Goal: Task Accomplishment & Management: Complete application form

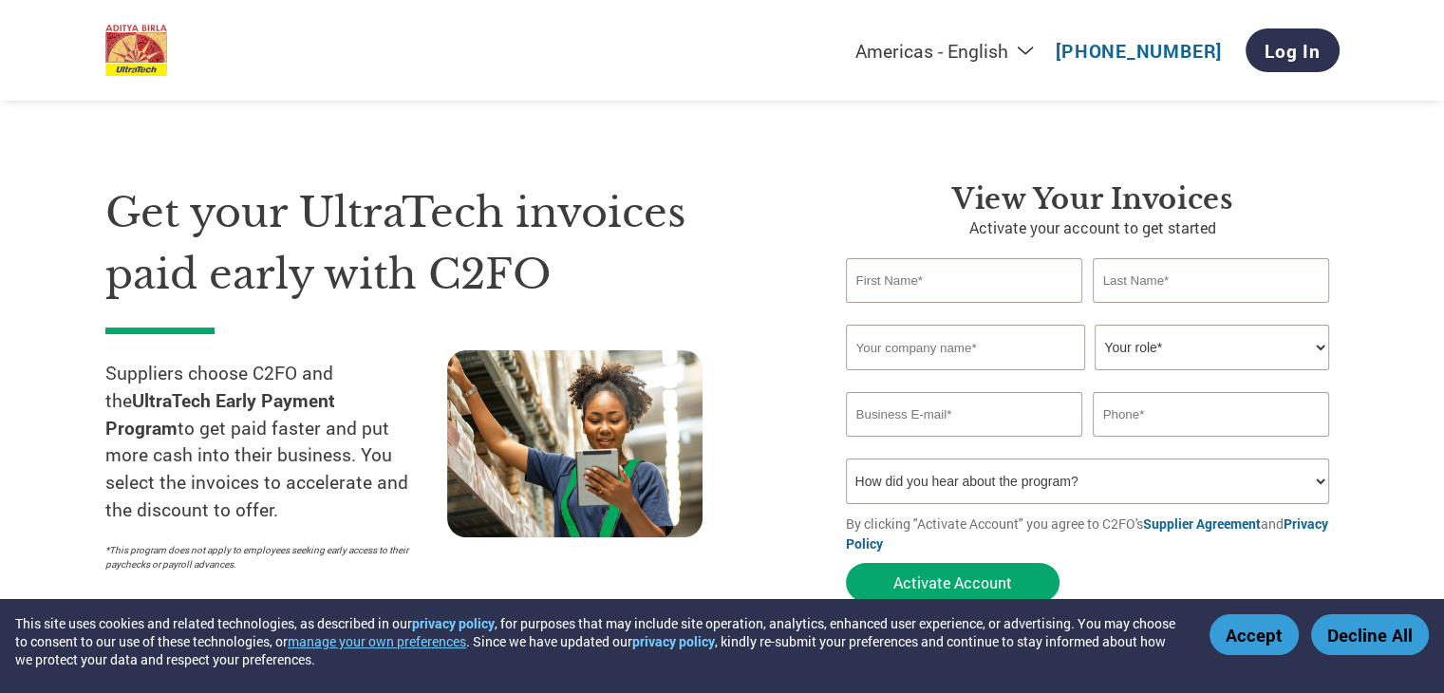
click at [983, 277] on input "text" at bounding box center [964, 280] width 237 height 45
type input "BHOM"
click at [1147, 290] on input "text" at bounding box center [1211, 280] width 237 height 45
type input "[PERSON_NAME]"
click at [961, 282] on input "BHOM" at bounding box center [964, 280] width 237 height 45
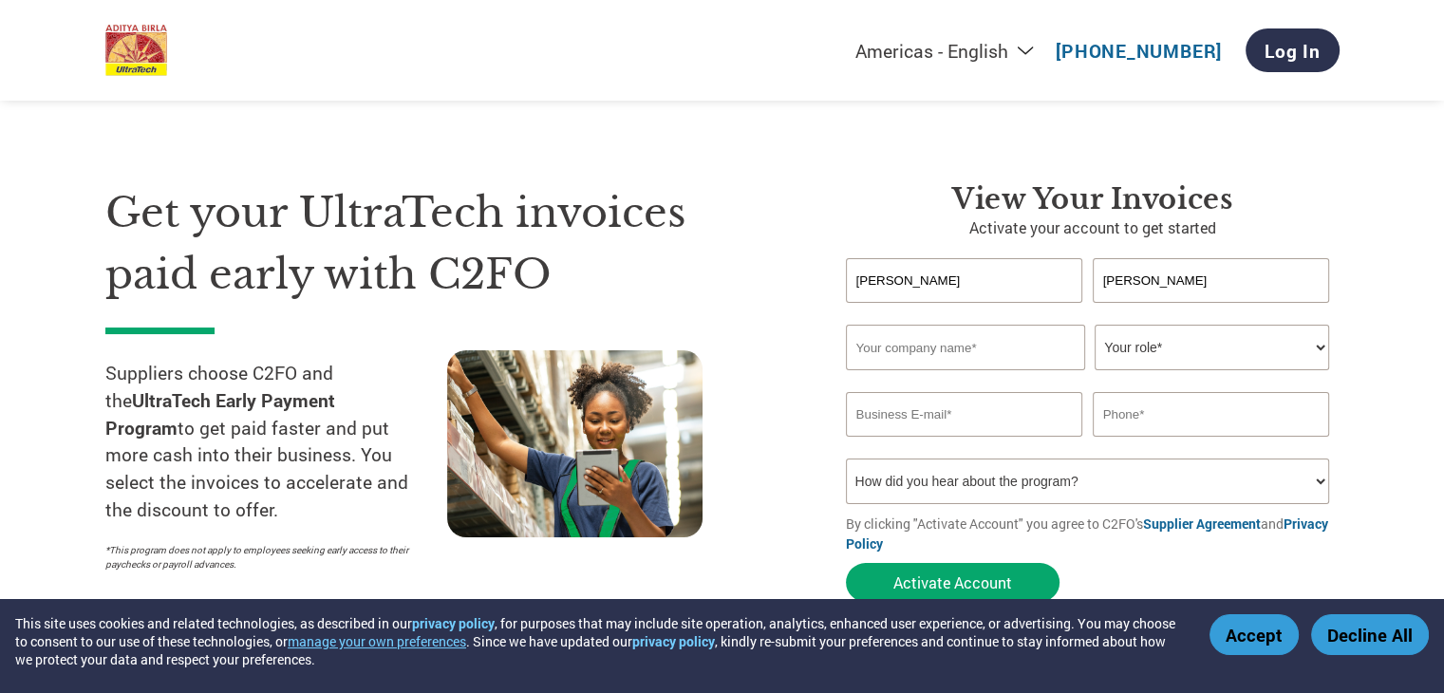
type input "[PERSON_NAME]"
drag, startPoint x: 1149, startPoint y: 282, endPoint x: 1077, endPoint y: 279, distance: 72.2
click at [1077, 279] on div "[PERSON_NAME] [PERSON_NAME]" at bounding box center [1093, 280] width 494 height 45
type input "[PERSON_NAME]"
click at [1010, 360] on input "text" at bounding box center [965, 348] width 239 height 46
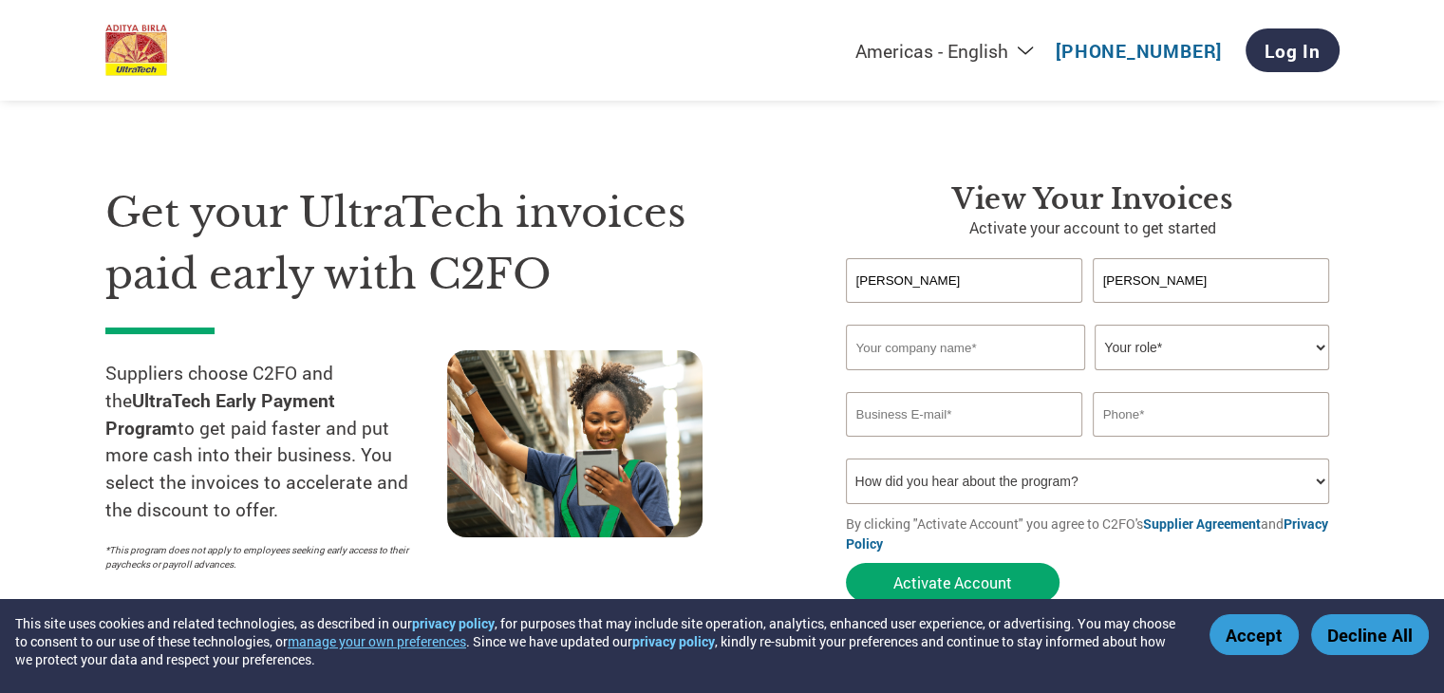
type input "MANSA ENTERPRISES"
click at [1206, 358] on select "Your role* CFO Controller Credit Manager Finance Director Treasurer CEO Preside…" at bounding box center [1212, 348] width 235 height 46
select select "OWNER_FOUNDER"
click at [1095, 325] on select "Your role* CFO Controller Credit Manager Finance Director Treasurer CEO Preside…" at bounding box center [1212, 348] width 235 height 46
click at [919, 422] on input "email" at bounding box center [964, 414] width 237 height 45
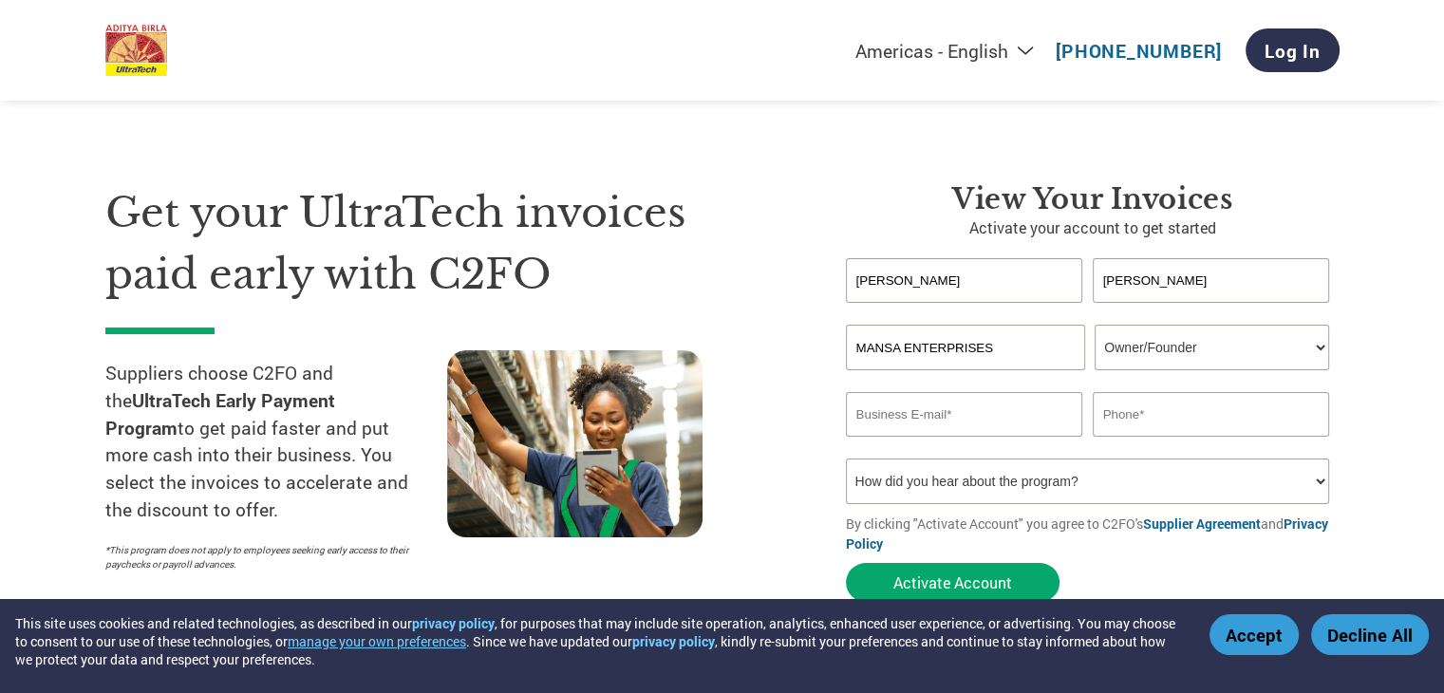
click at [931, 404] on input "email" at bounding box center [964, 414] width 237 height 45
type input "M"
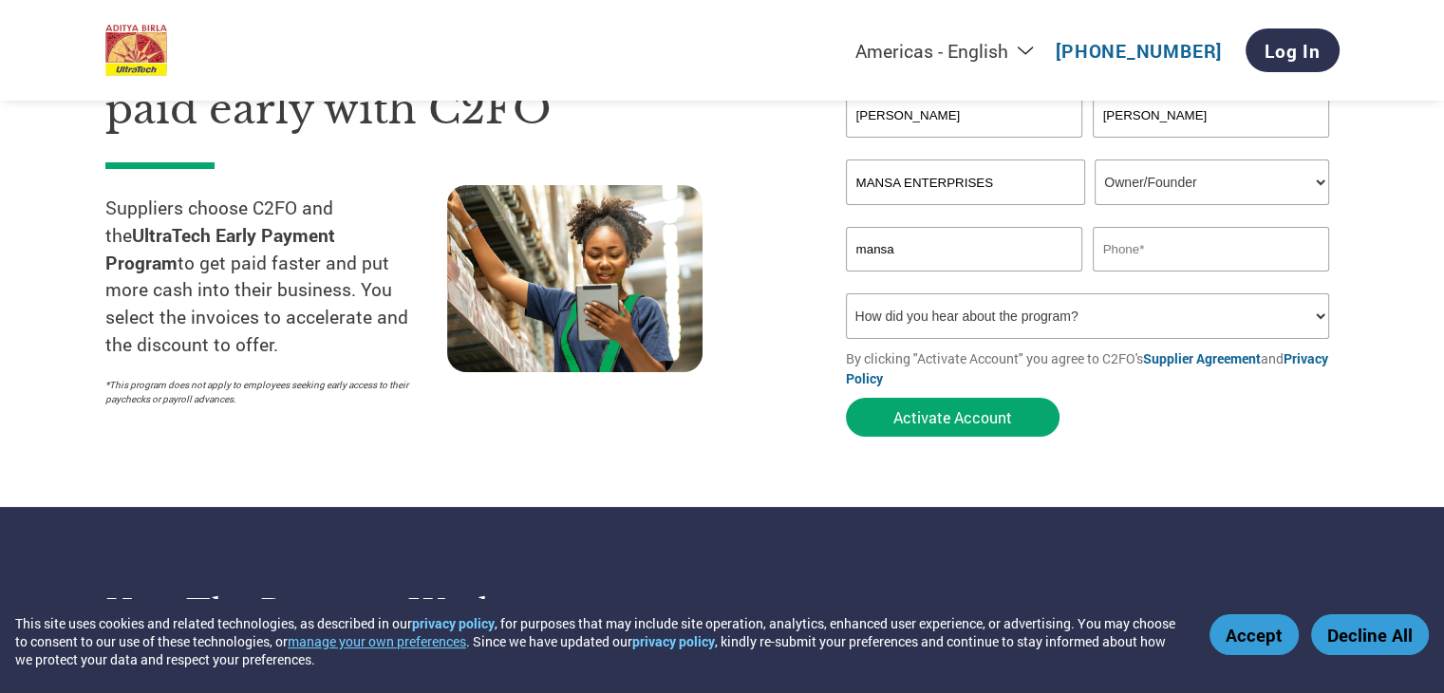
scroll to position [190, 0]
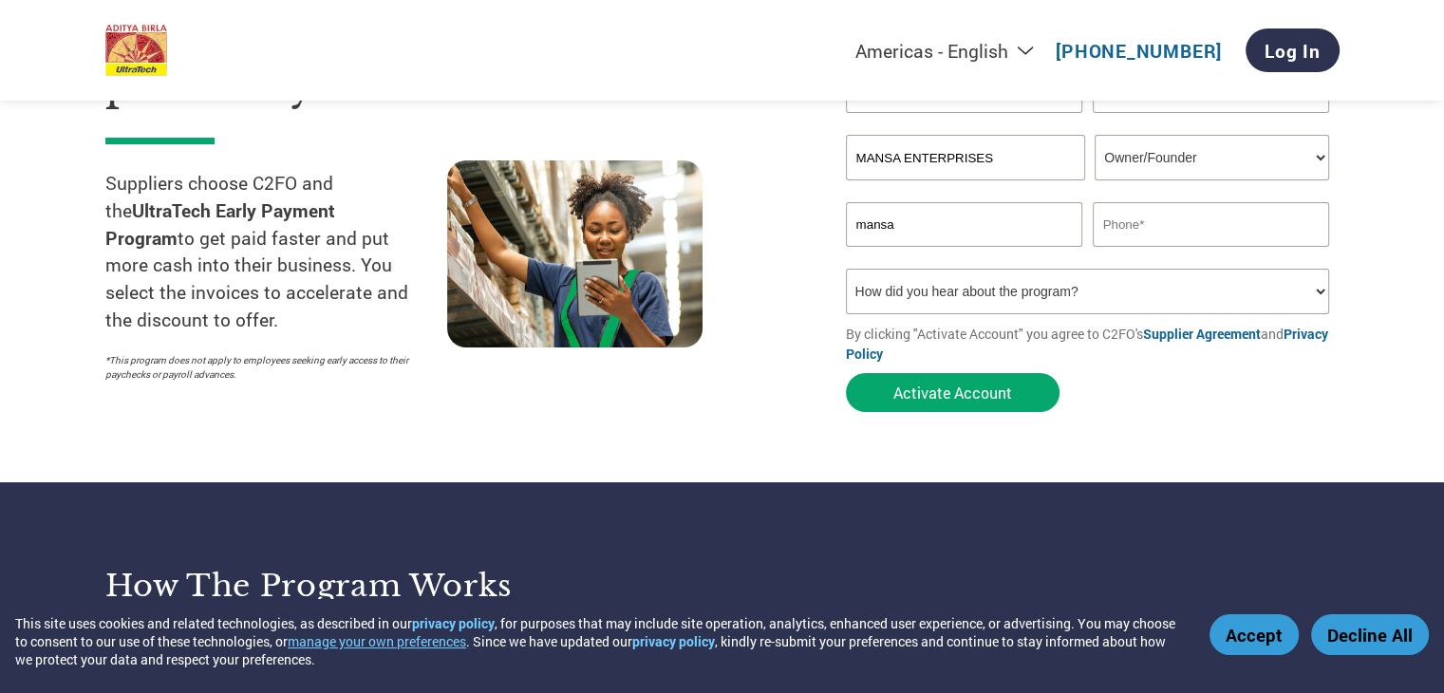
click at [941, 230] on input "mansa" at bounding box center [964, 224] width 237 height 45
type input "[EMAIL_ADDRESS][DOMAIN_NAME]"
click at [1167, 225] on input "text" at bounding box center [1211, 224] width 237 height 45
click at [1147, 225] on input "8989692429" at bounding box center [1211, 224] width 237 height 45
type input "8989692429"
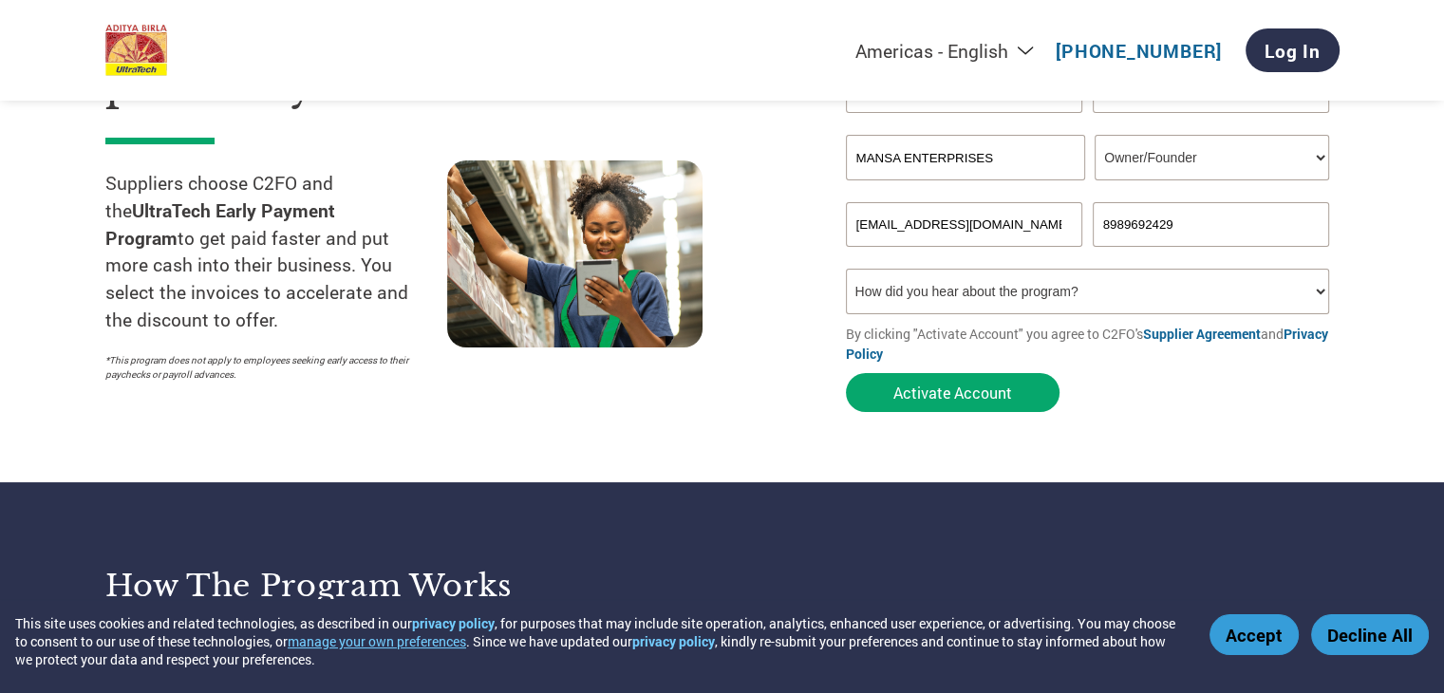
click at [1141, 301] on select "How did you hear about the program? Received a letter Email Social Media Online…" at bounding box center [1088, 292] width 484 height 46
select select "Email"
click at [846, 269] on select "How did you hear about the program? Received a letter Email Social Media Online…" at bounding box center [1088, 292] width 484 height 46
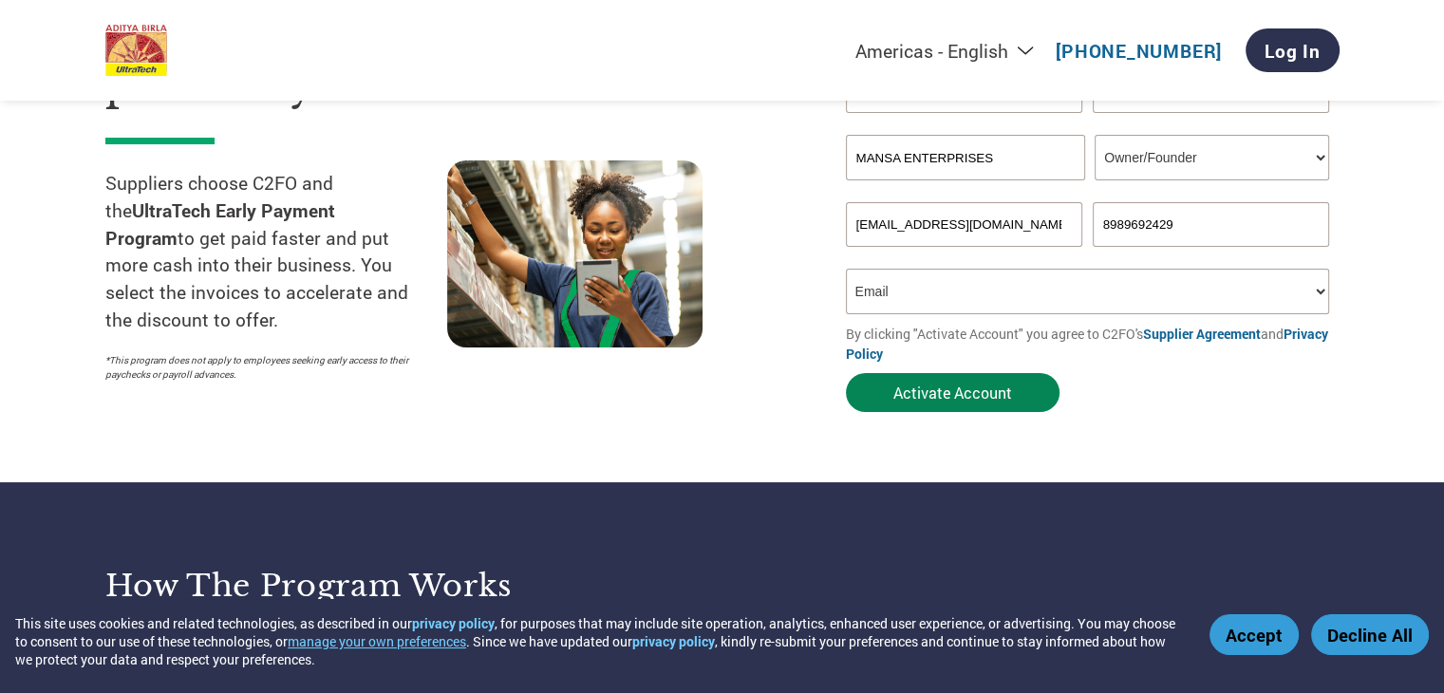
click at [1003, 401] on button "Activate Account" at bounding box center [953, 392] width 214 height 39
